Goal: Task Accomplishment & Management: Manage account settings

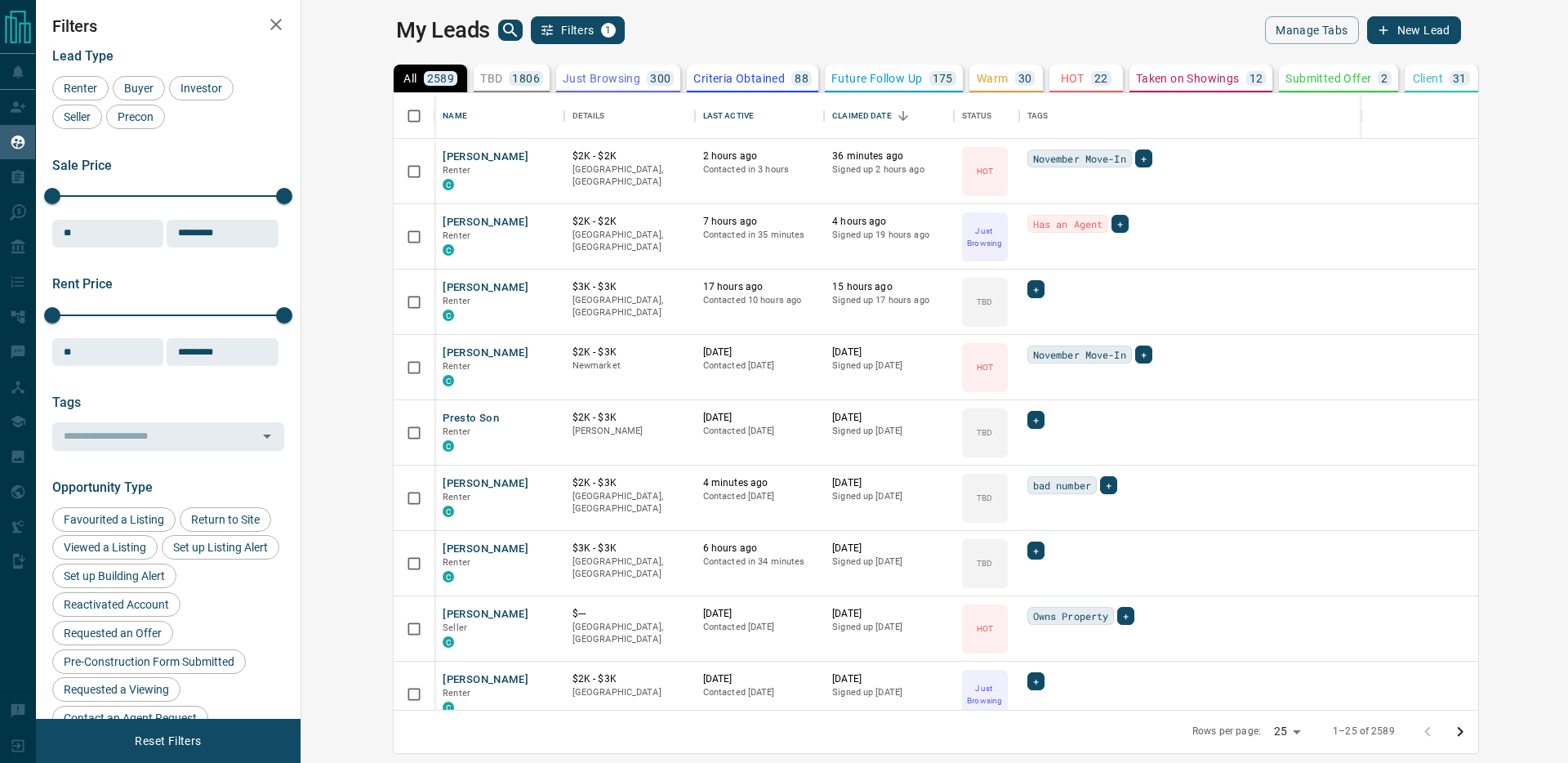
scroll to position [617, 1260]
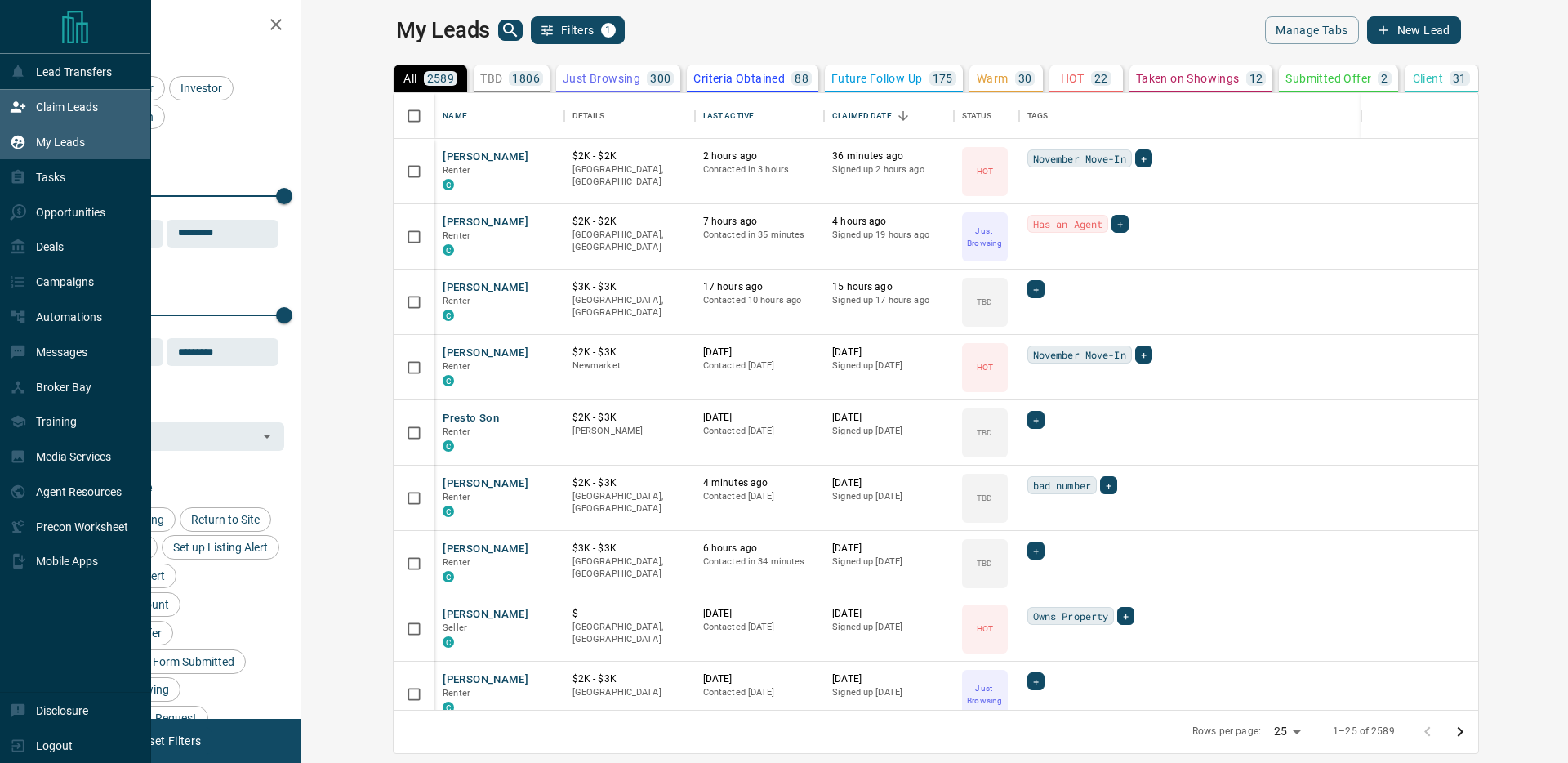
click at [16, 109] on icon at bounding box center [18, 107] width 15 height 11
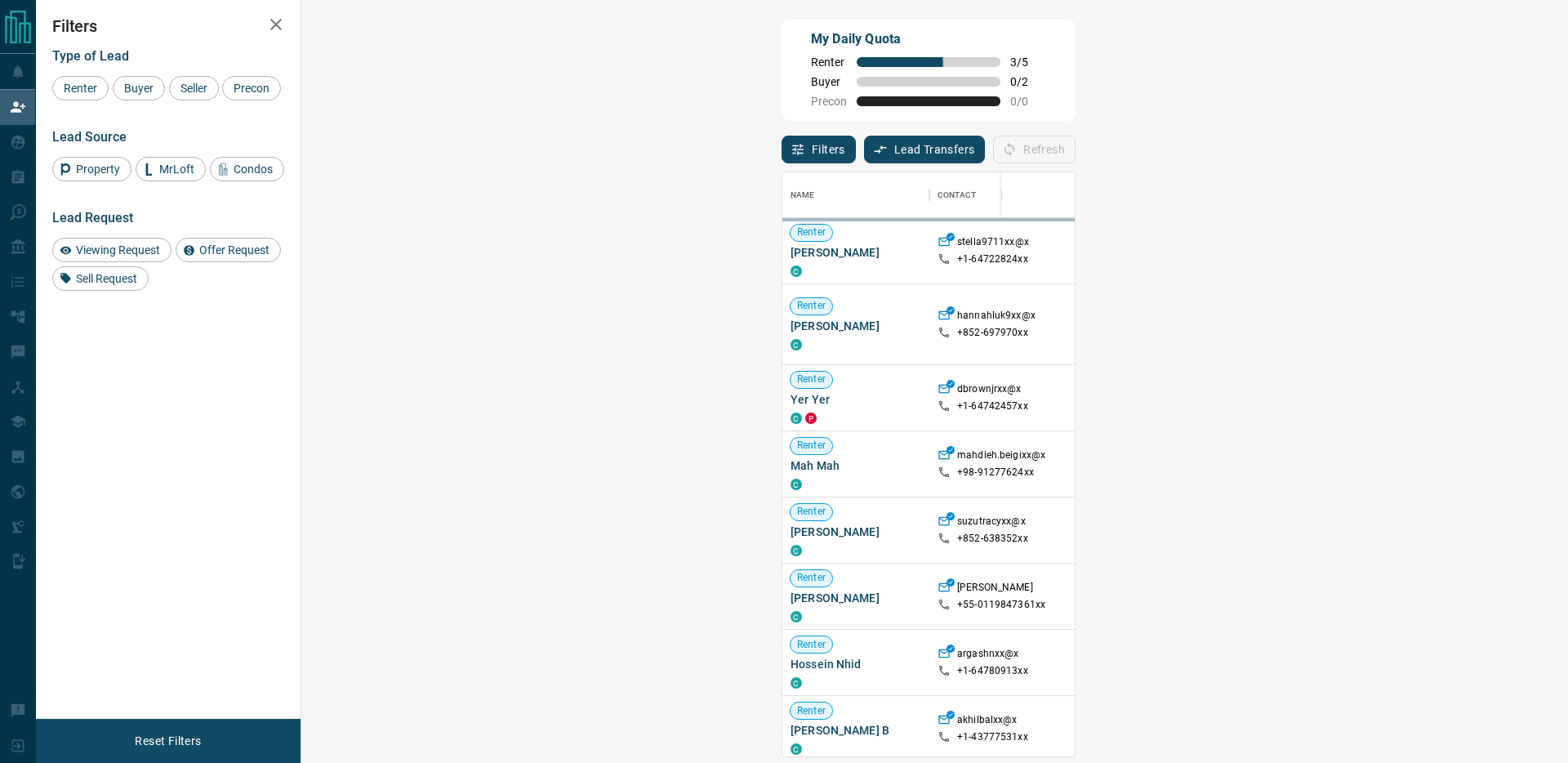
scroll to position [584, 1232]
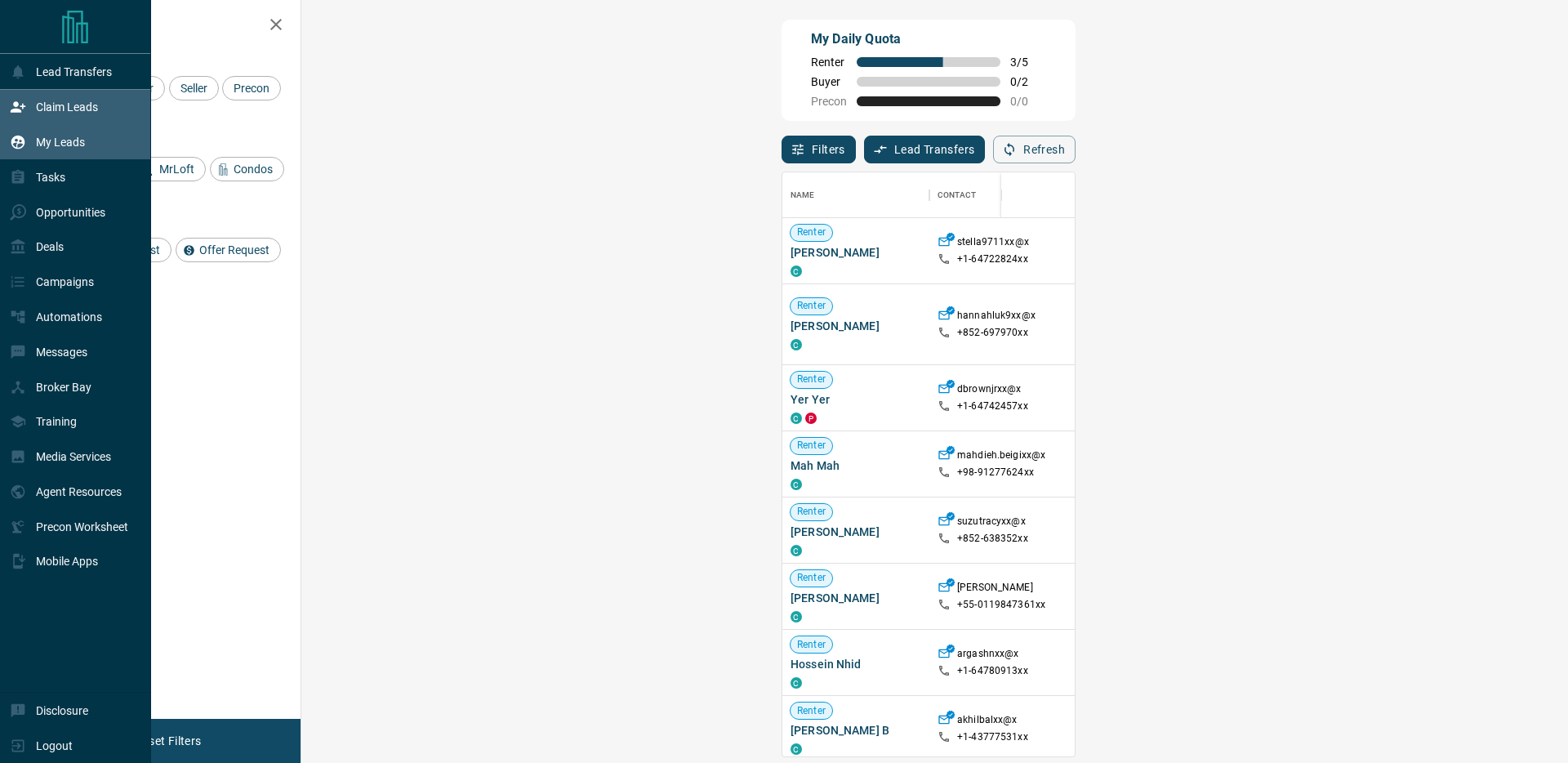
click at [38, 136] on p "My Leads" at bounding box center [60, 142] width 49 height 13
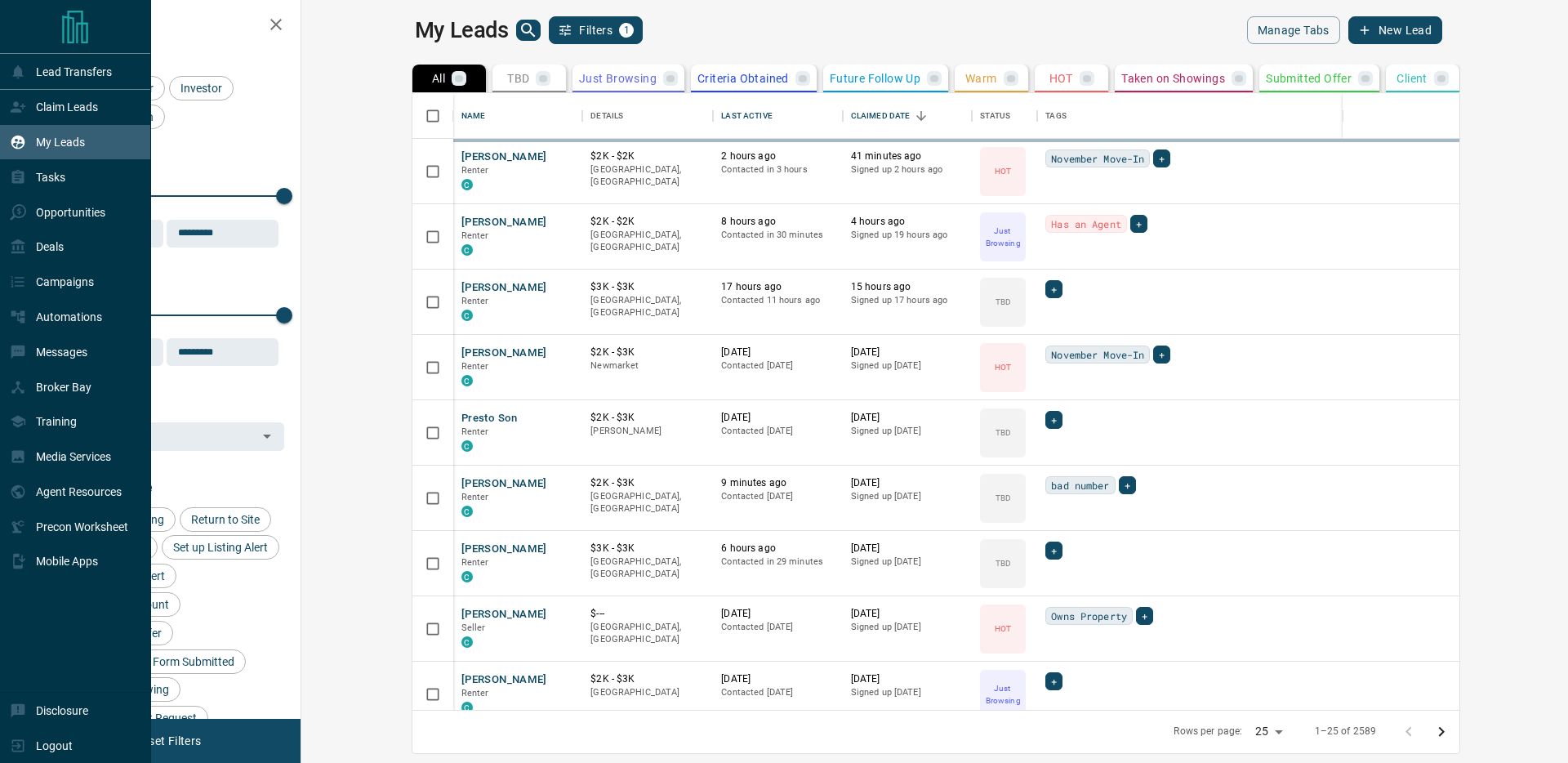
scroll to position [617, 1260]
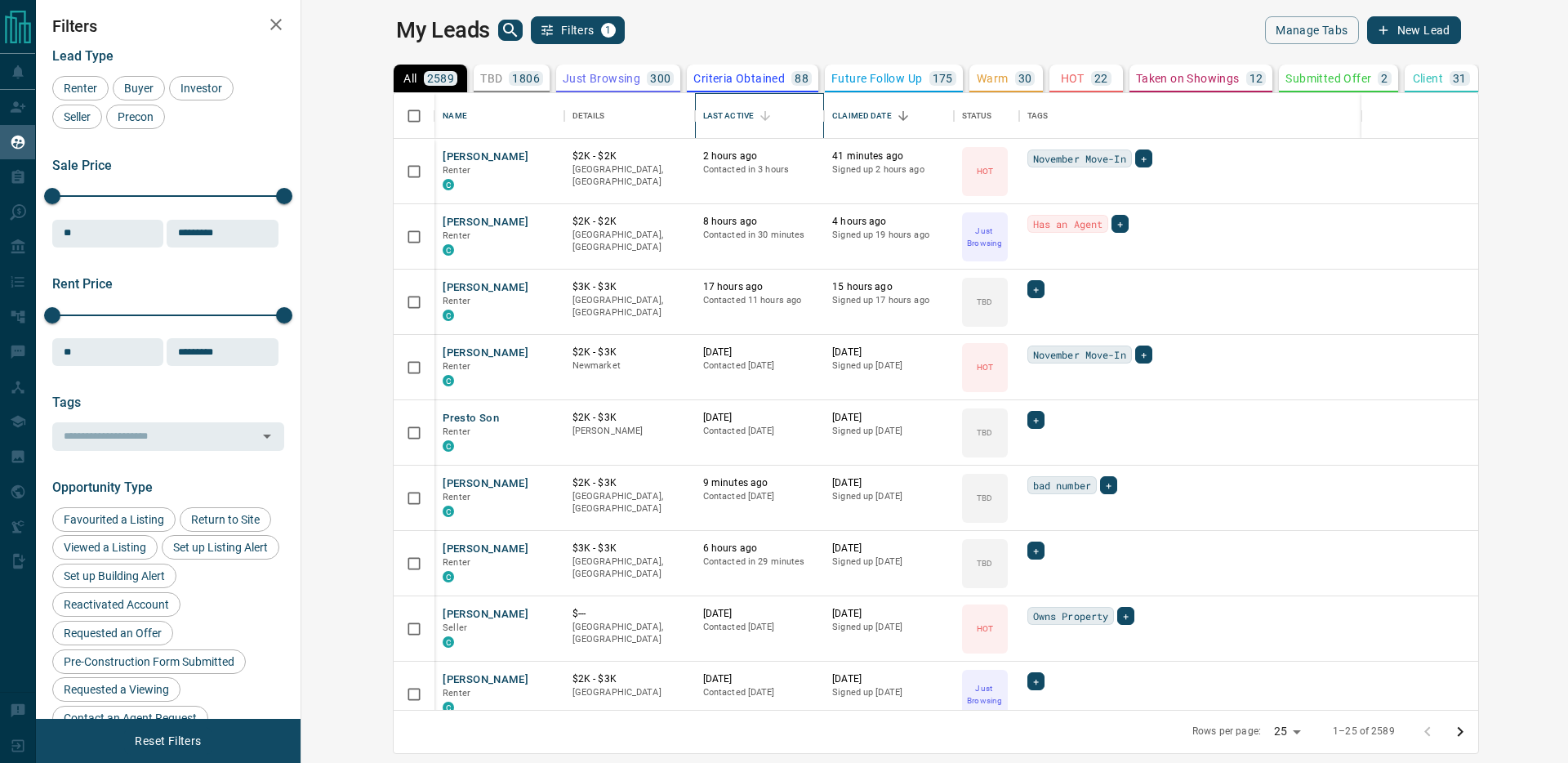
click at [704, 119] on div "Last Active" at bounding box center [729, 116] width 51 height 46
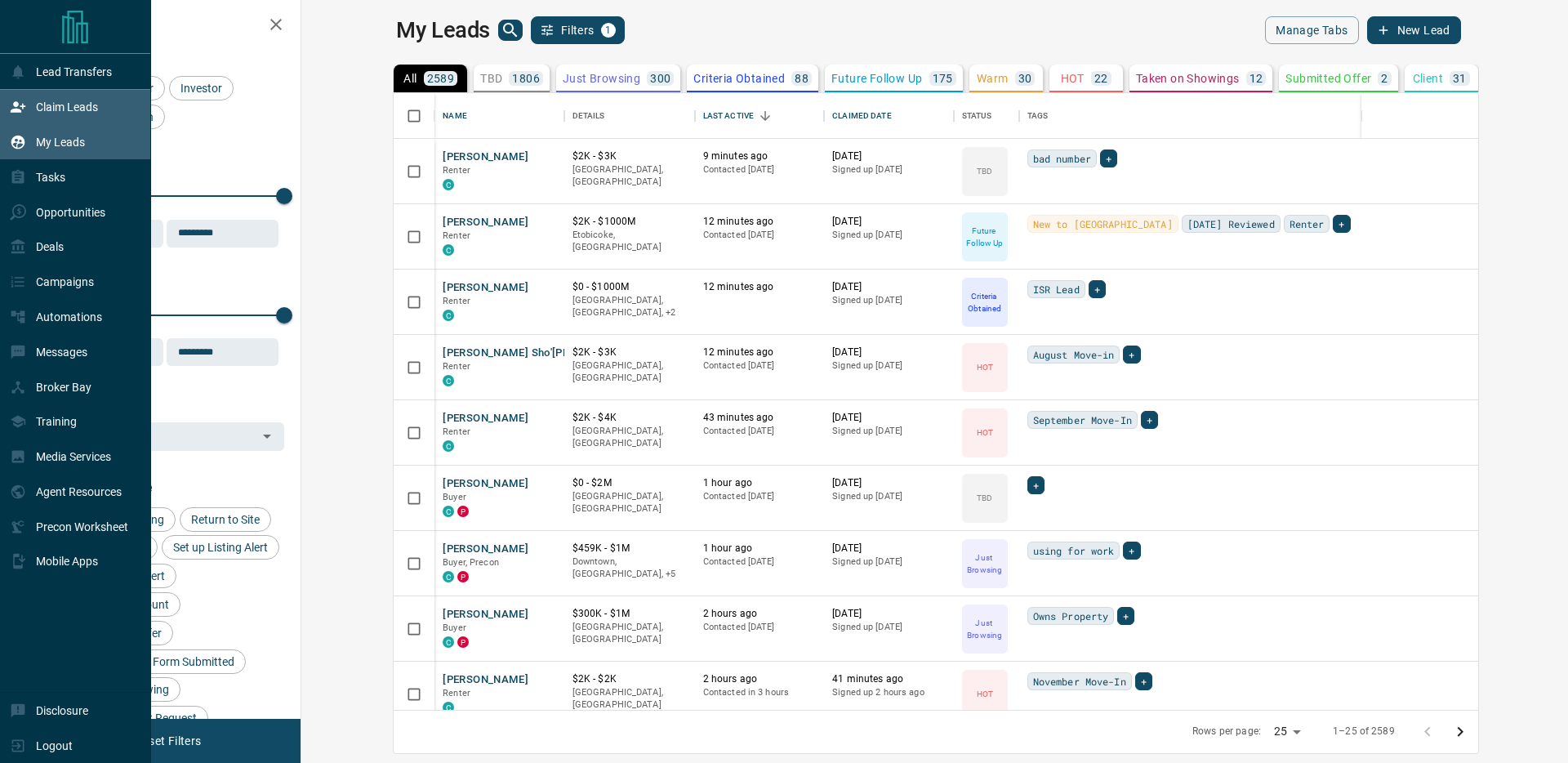
click at [17, 118] on div "Claim Leads" at bounding box center [54, 107] width 88 height 27
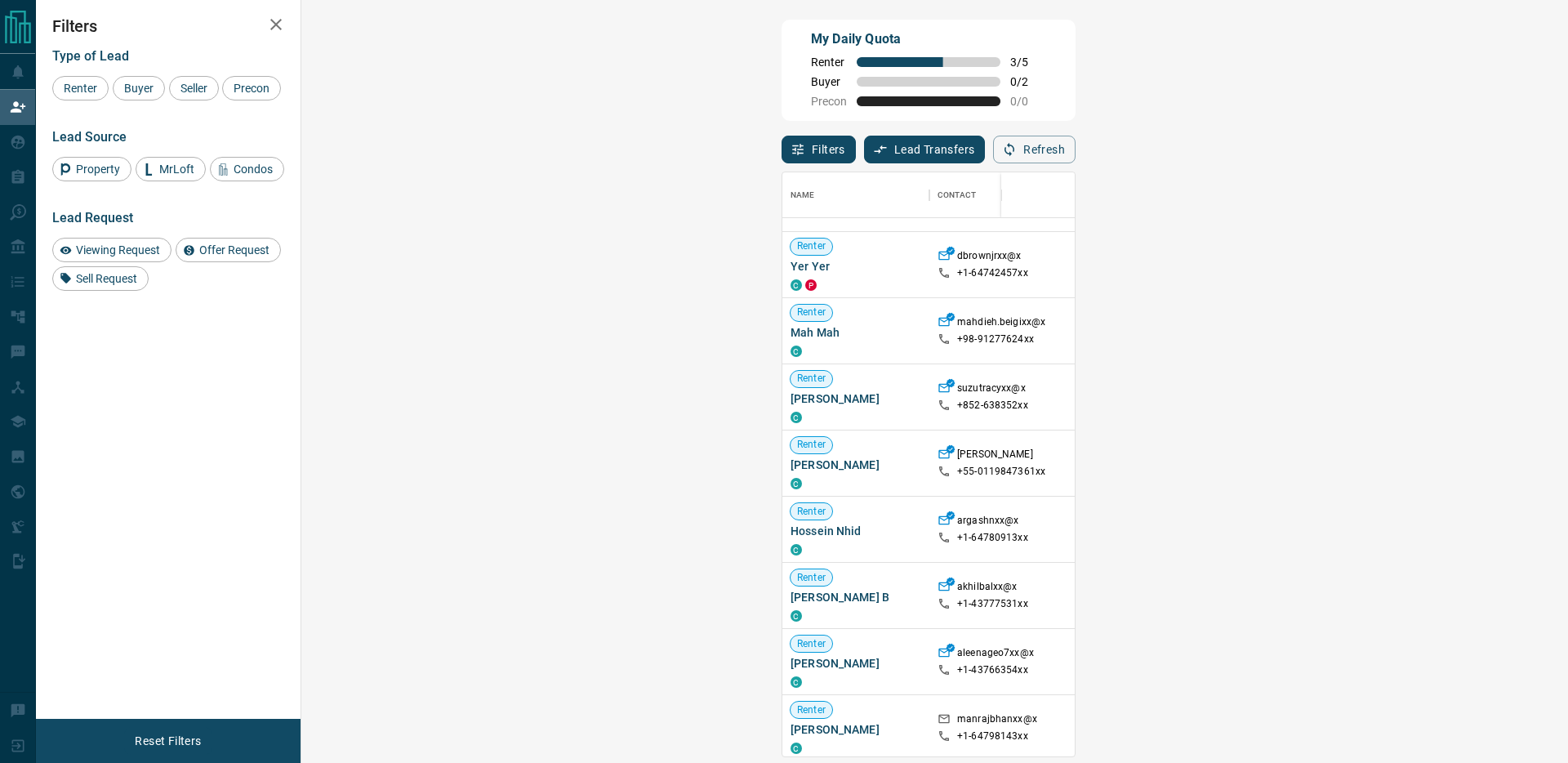
scroll to position [136, 0]
click at [1092, 595] on span "Active" at bounding box center [1112, 594] width 41 height 14
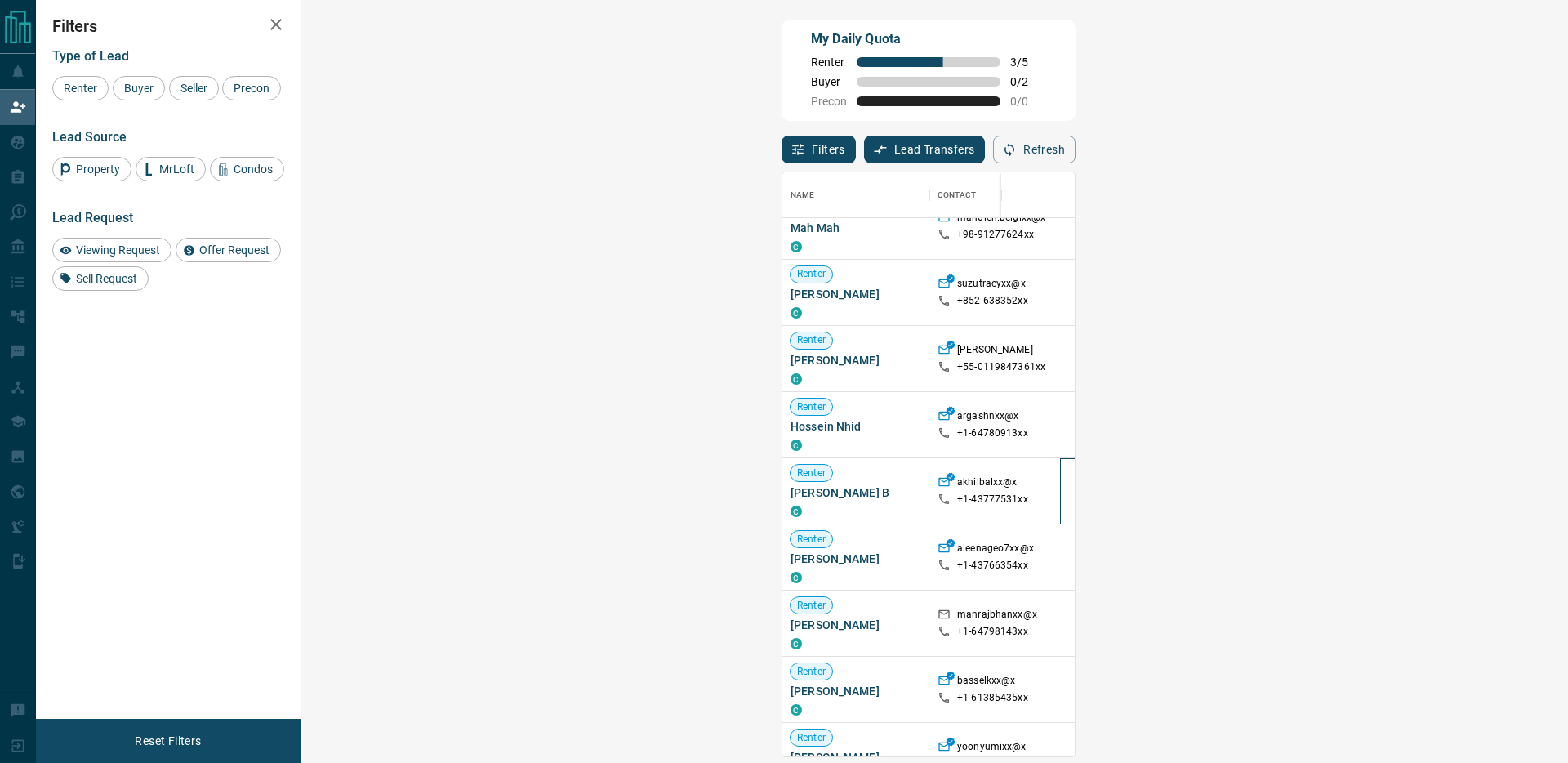
scroll to position [0, 0]
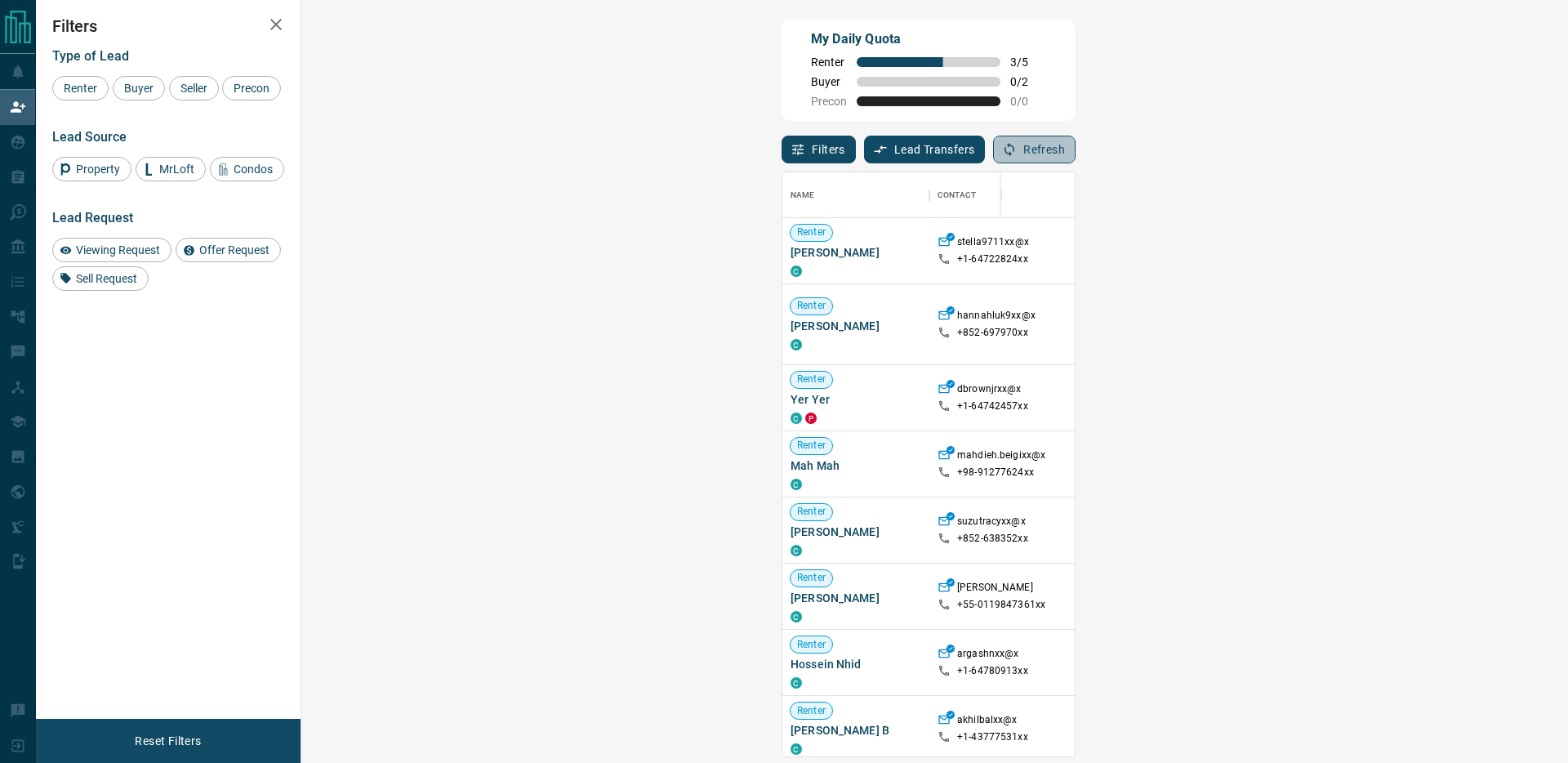
click at [1076, 150] on button "Refresh" at bounding box center [1034, 150] width 83 height 28
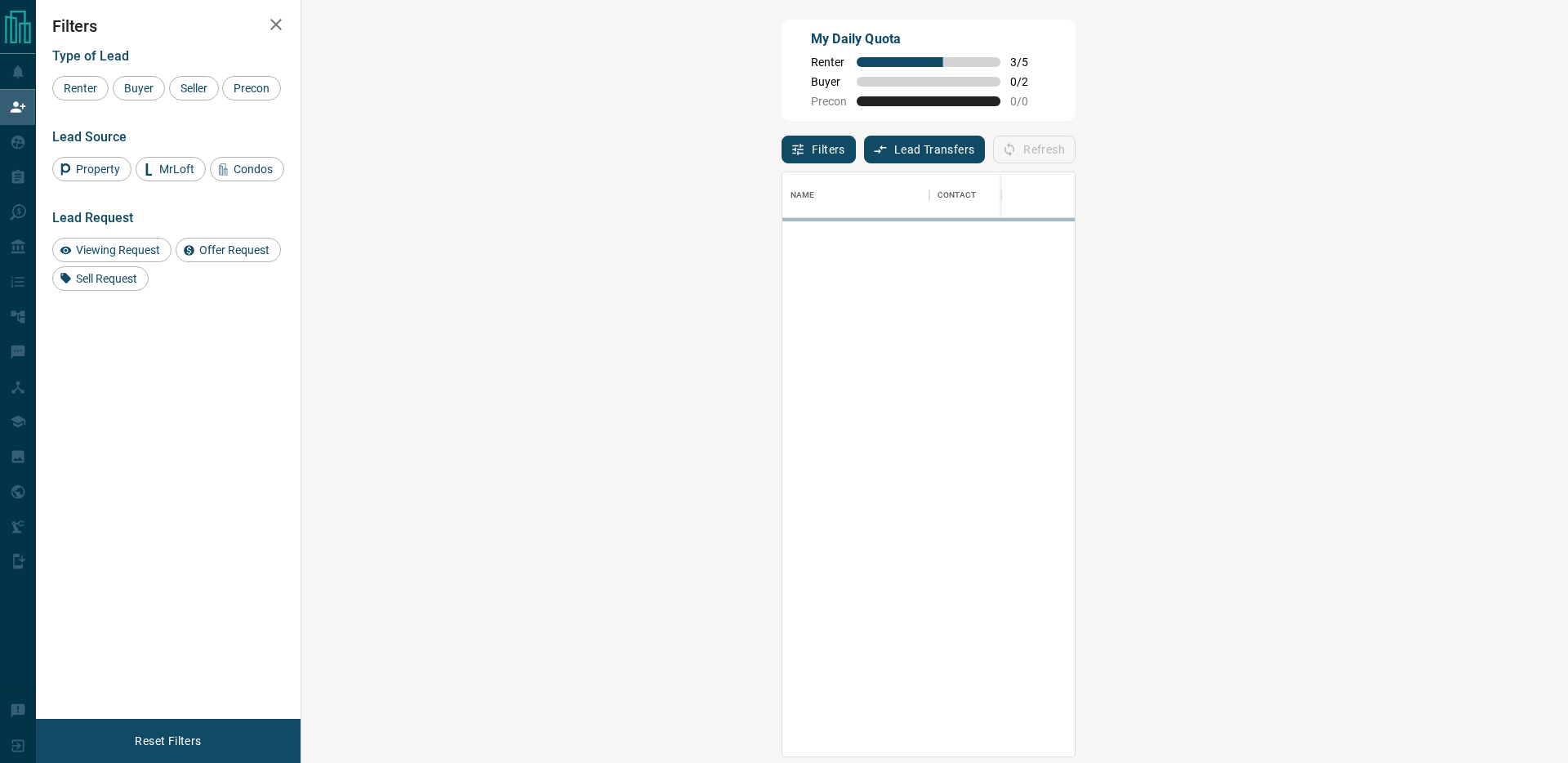
scroll to position [584, 1232]
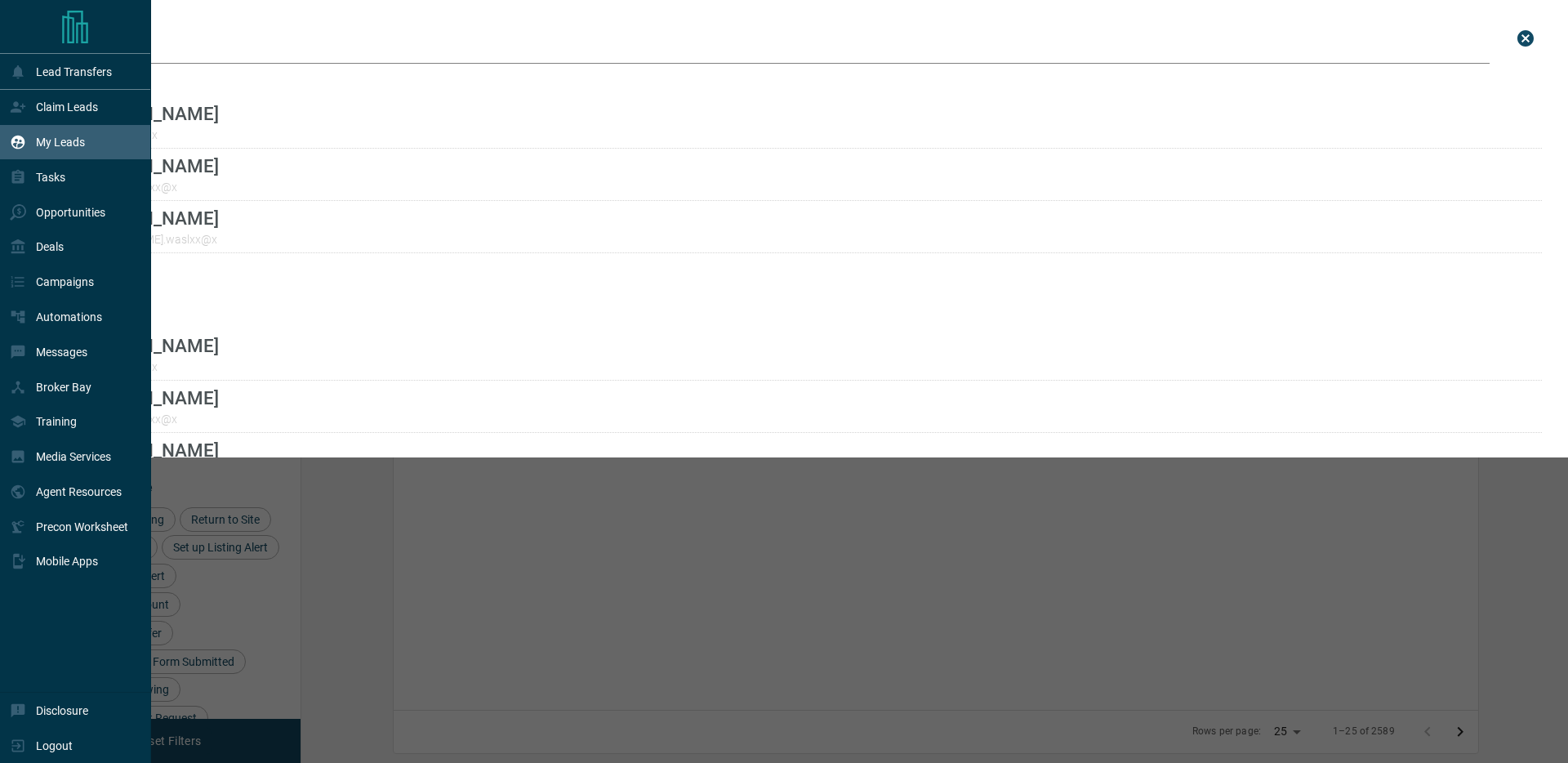
scroll to position [617, 1260]
